Goal: Find specific page/section: Find specific page/section

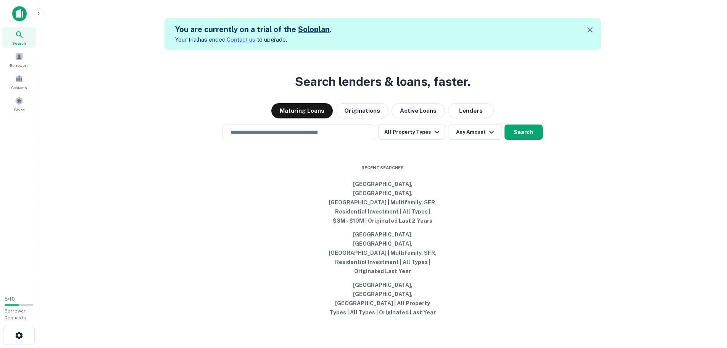
click at [14, 35] on div "Search" at bounding box center [19, 37] width 34 height 21
click at [26, 61] on div "Borrowers" at bounding box center [19, 59] width 34 height 21
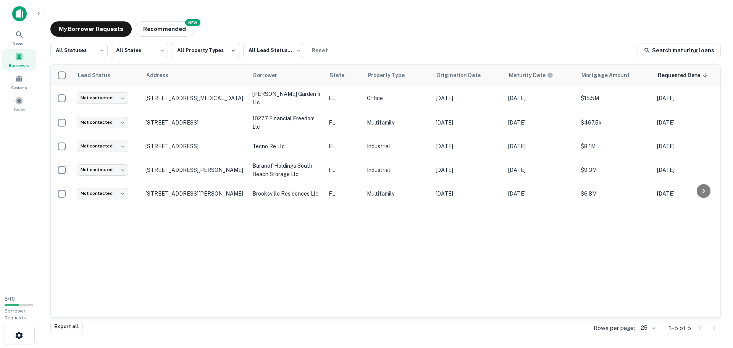
click at [16, 15] on img at bounding box center [19, 13] width 14 height 15
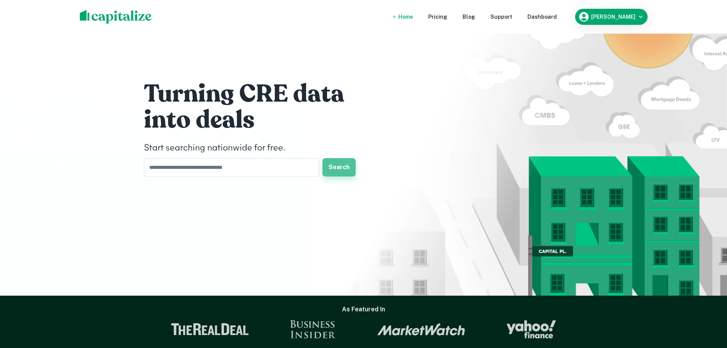
click at [325, 167] on button "Search" at bounding box center [338, 167] width 33 height 18
